Goal: Browse casually: Explore the website without a specific task or goal

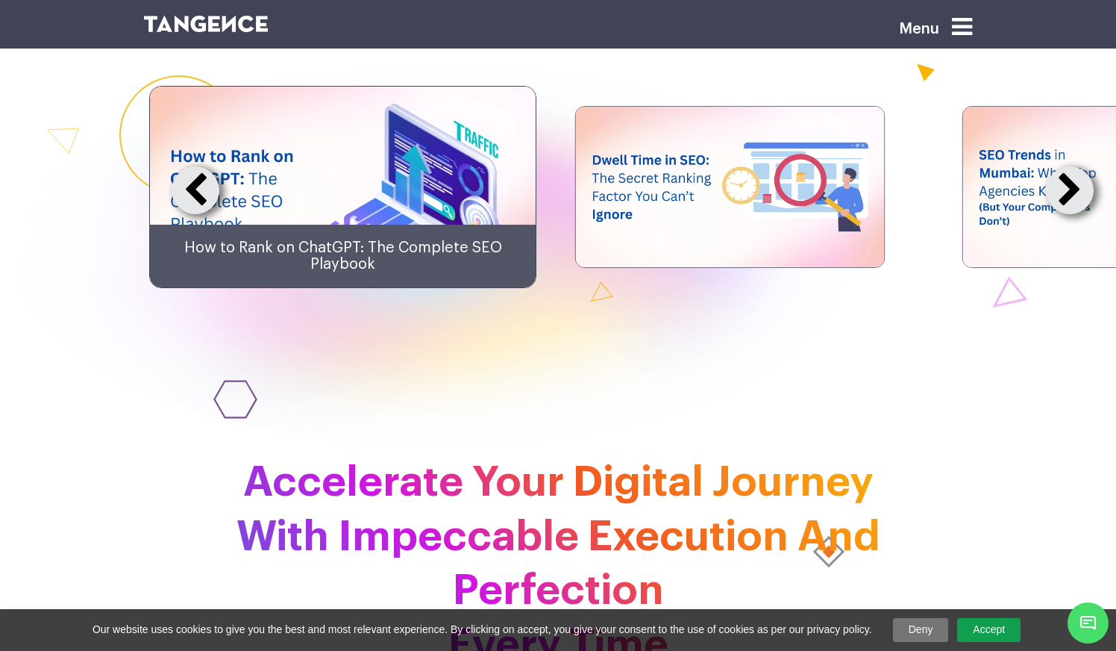
scroll to position [3617, 0]
click at [1066, 214] on button at bounding box center [1070, 190] width 48 height 48
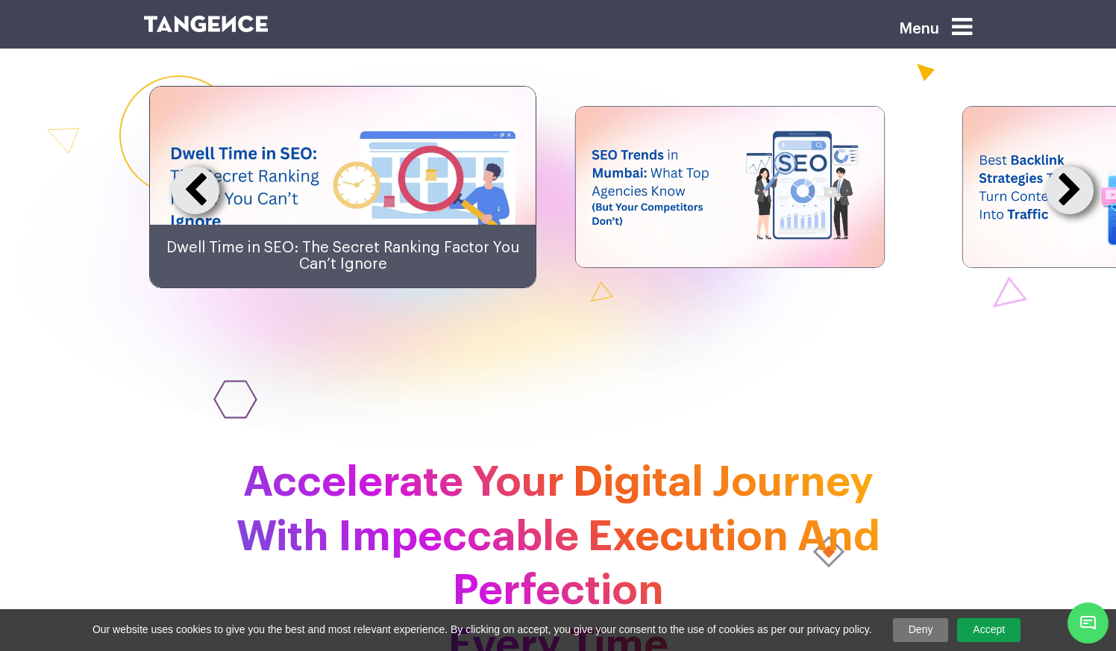
click at [1066, 214] on button at bounding box center [1070, 190] width 48 height 48
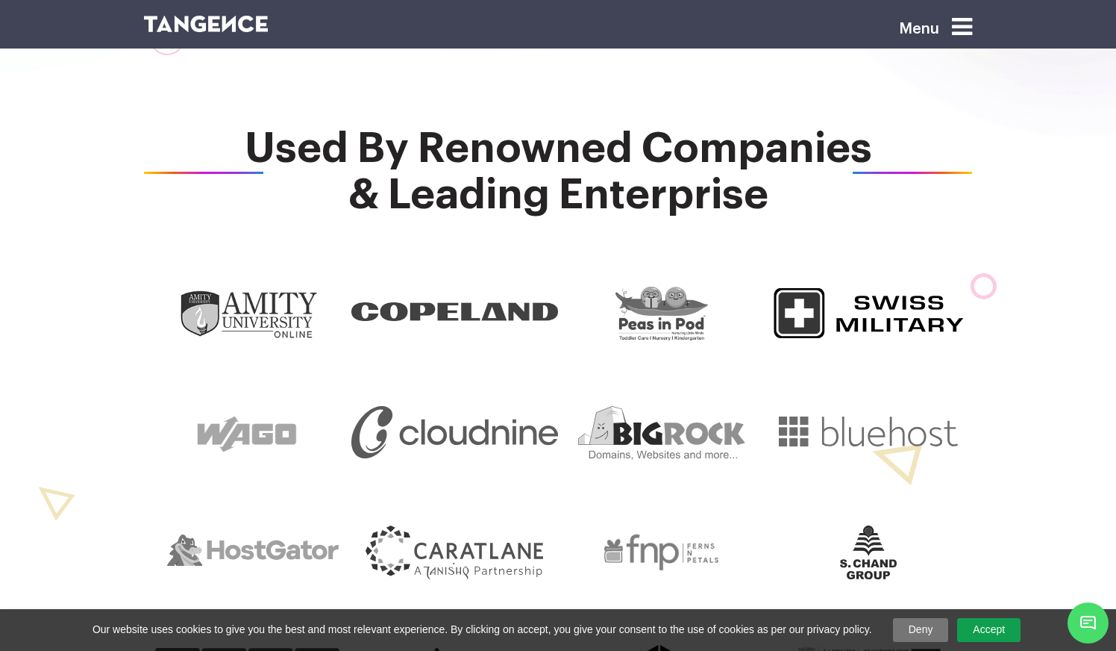
scroll to position [577, 0]
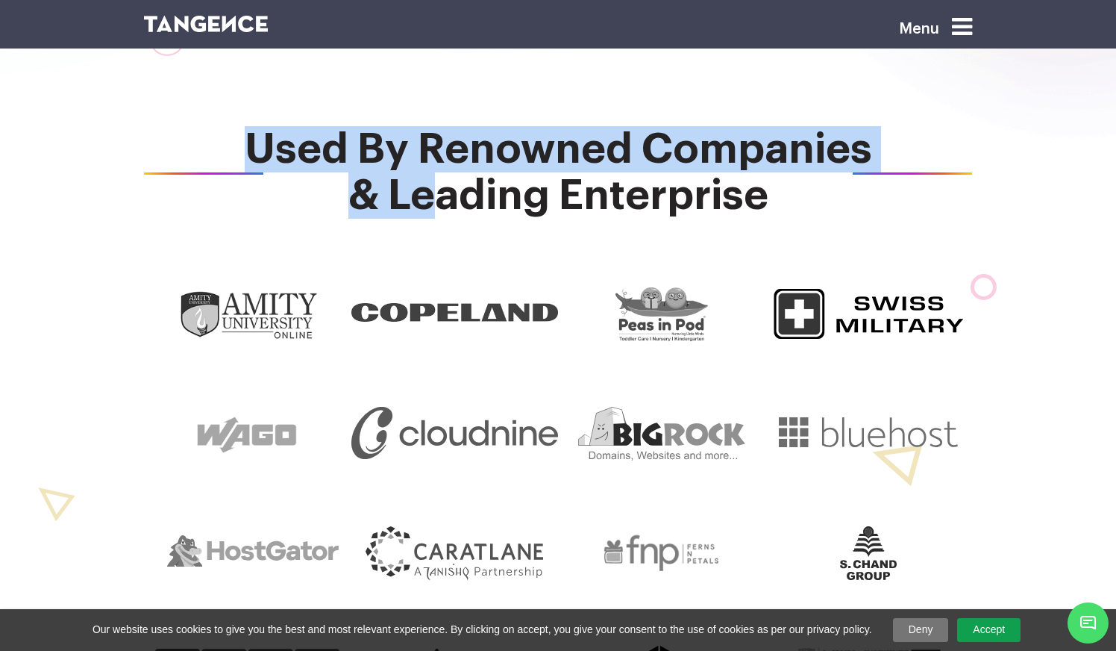
drag, startPoint x: 812, startPoint y: 202, endPoint x: 416, endPoint y: 175, distance: 396.4
click at [416, 175] on span "Used By Renowned Companies & Leading Enterprise" at bounding box center [558, 172] width 828 height 93
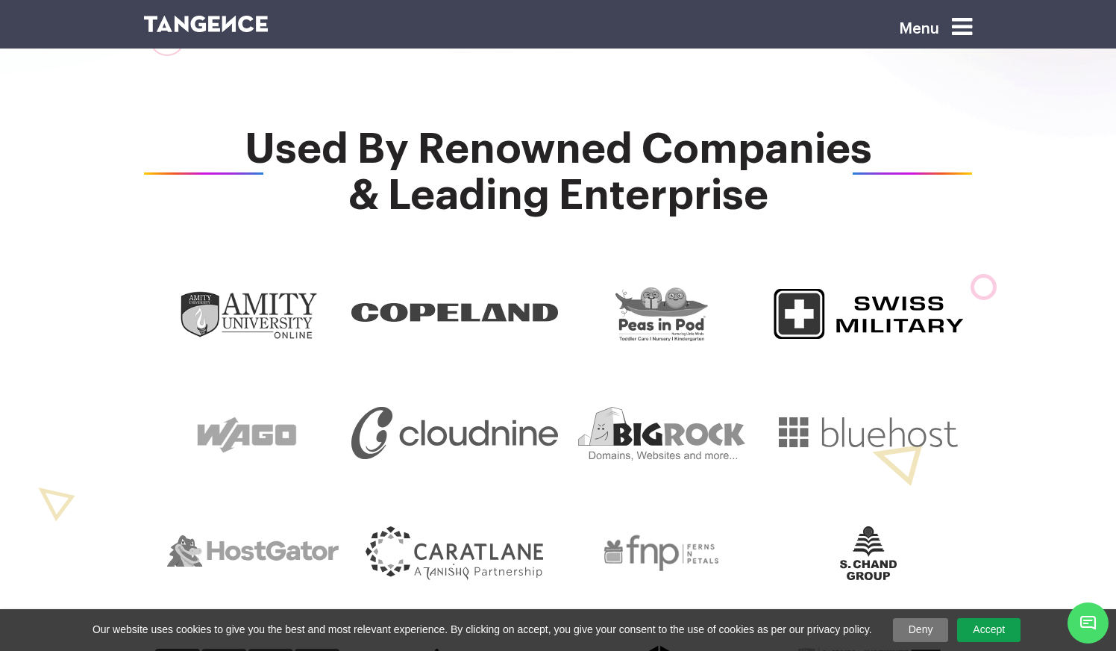
click at [501, 198] on span "Used By Renowned Companies & Leading Enterprise" at bounding box center [558, 172] width 828 height 93
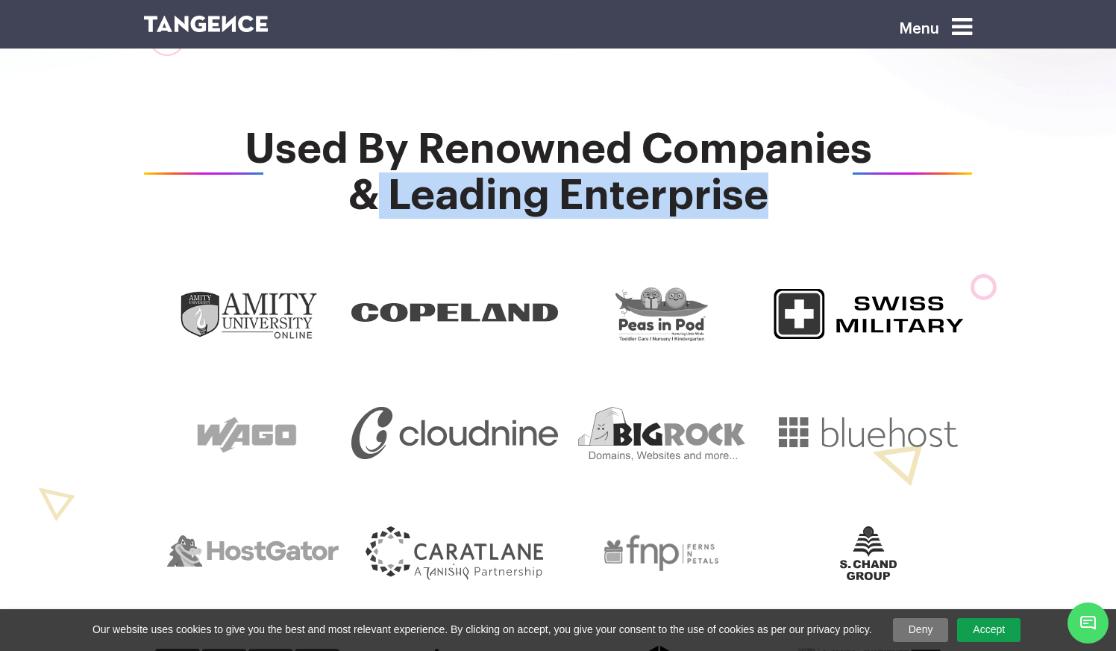
click at [501, 198] on span "Used By Renowned Companies & Leading Enterprise" at bounding box center [558, 172] width 828 height 93
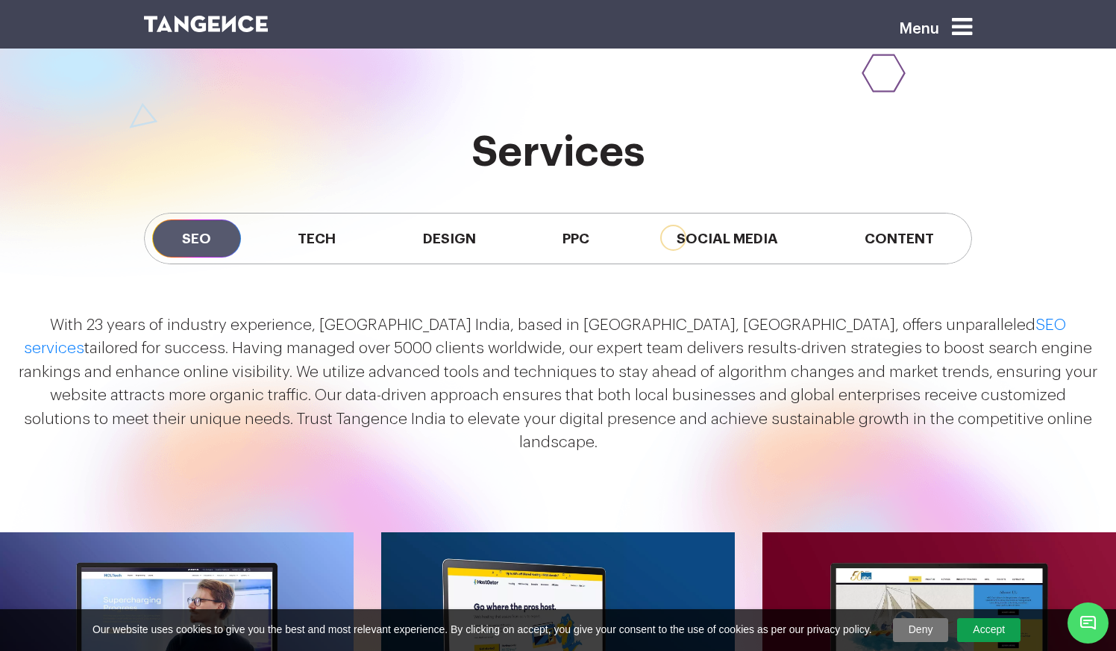
scroll to position [1289, 0]
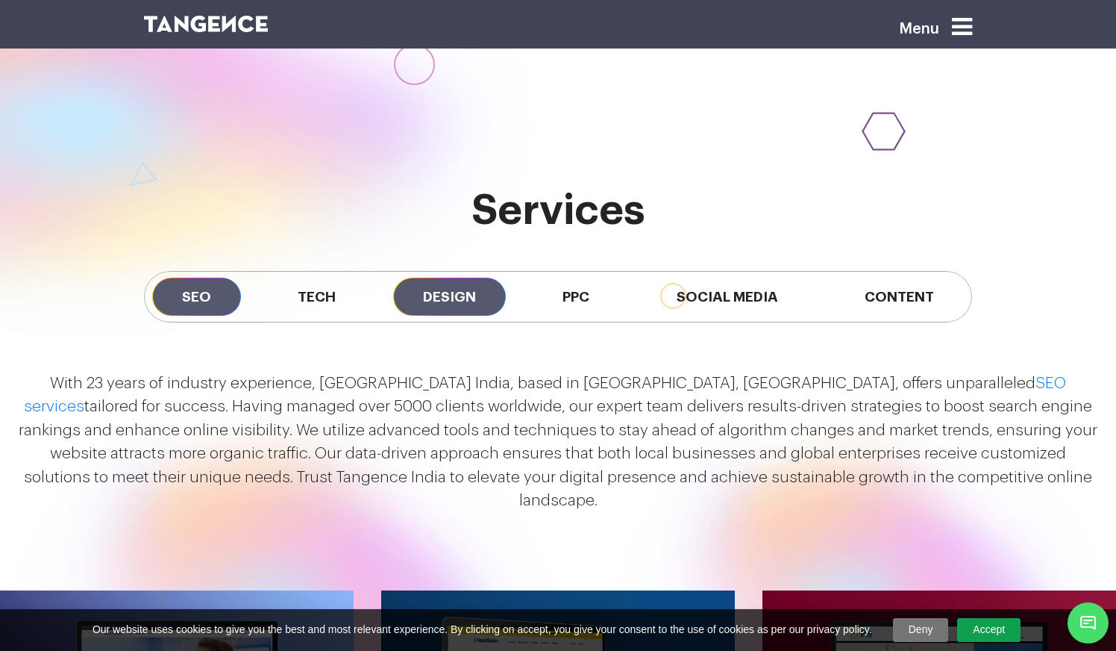
click at [439, 284] on span "Design" at bounding box center [449, 297] width 113 height 38
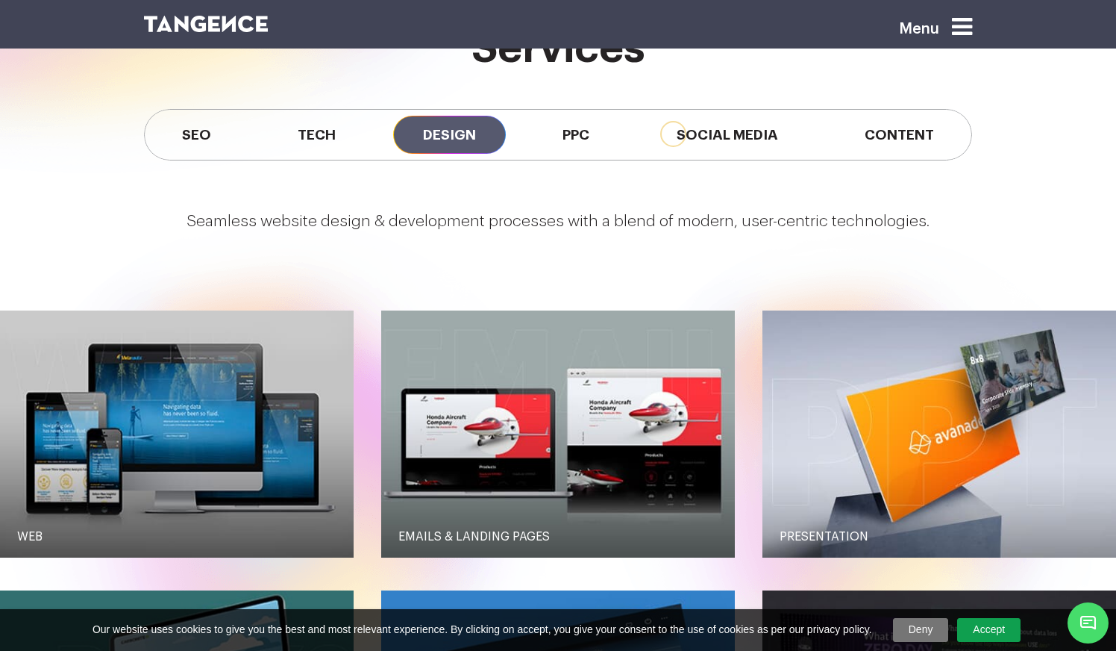
scroll to position [1330, 0]
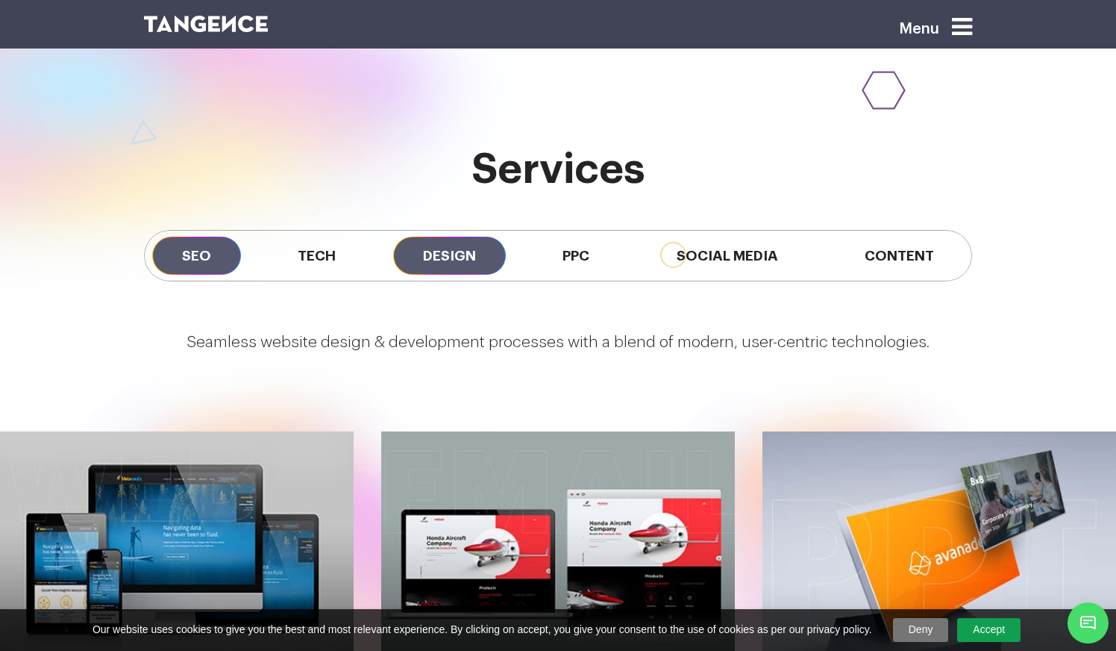
click at [178, 240] on span "SEO" at bounding box center [196, 256] width 89 height 38
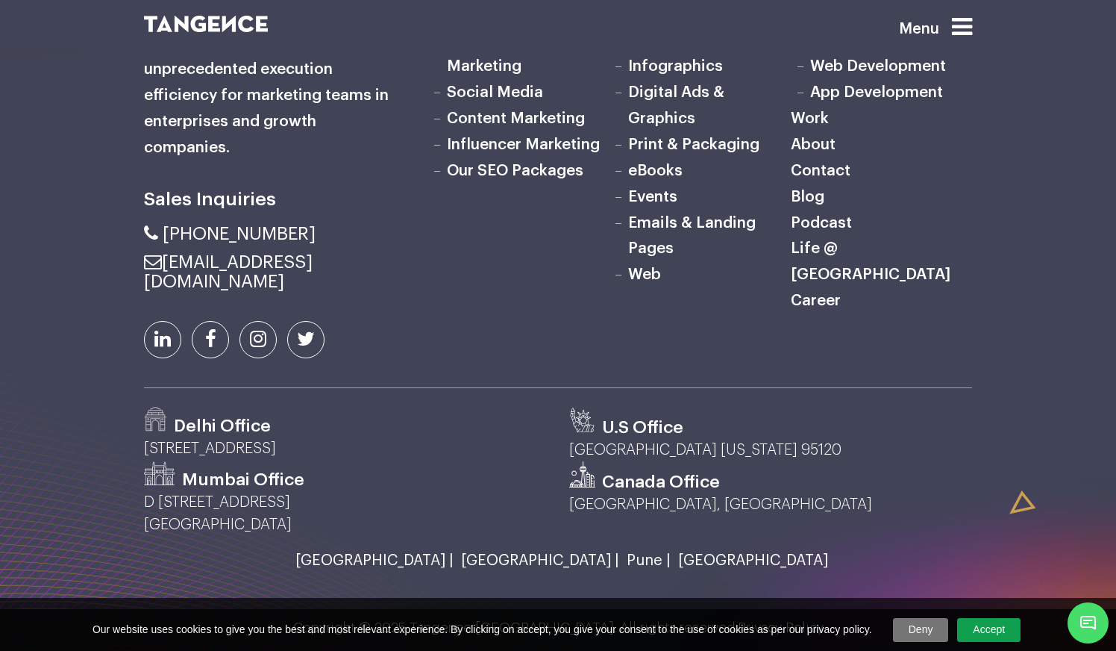
scroll to position [4898, 0]
